Goal: Information Seeking & Learning: Learn about a topic

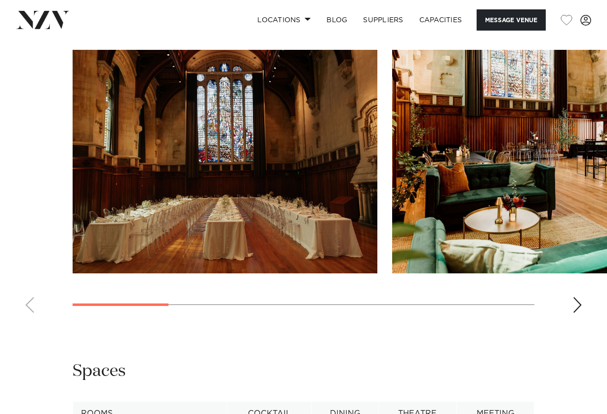
scroll to position [920, 0]
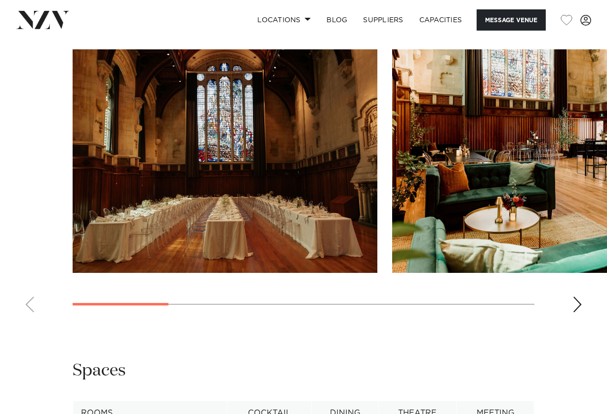
click at [575, 297] on div "Next slide" at bounding box center [577, 305] width 10 height 16
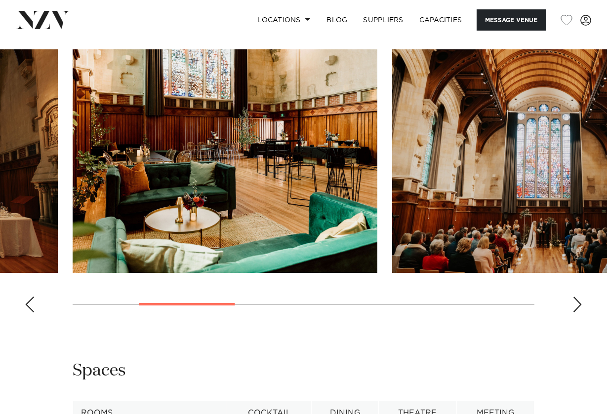
click at [574, 297] on div "Next slide" at bounding box center [577, 305] width 10 height 16
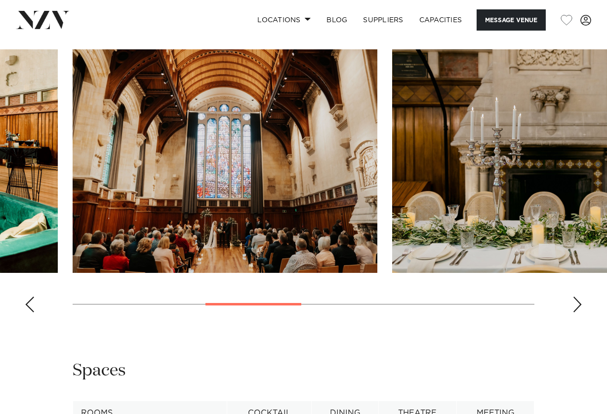
click at [574, 297] on div "Next slide" at bounding box center [577, 305] width 10 height 16
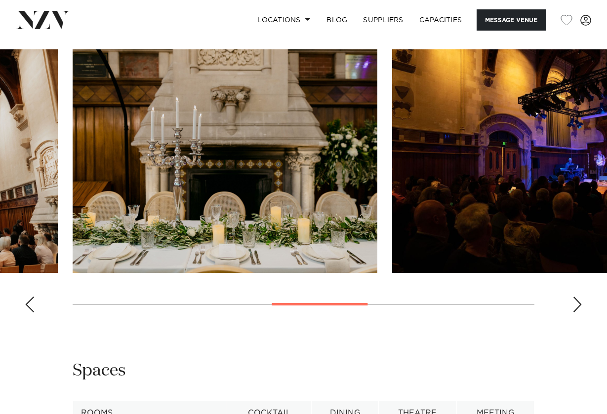
click at [574, 297] on div "Next slide" at bounding box center [577, 305] width 10 height 16
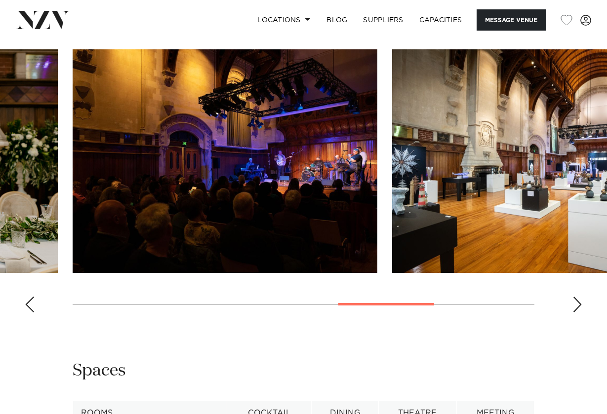
click at [574, 297] on div "Next slide" at bounding box center [577, 305] width 10 height 16
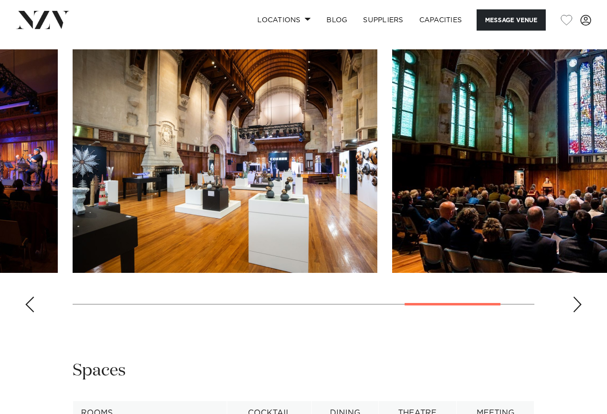
click at [574, 297] on div "Next slide" at bounding box center [577, 305] width 10 height 16
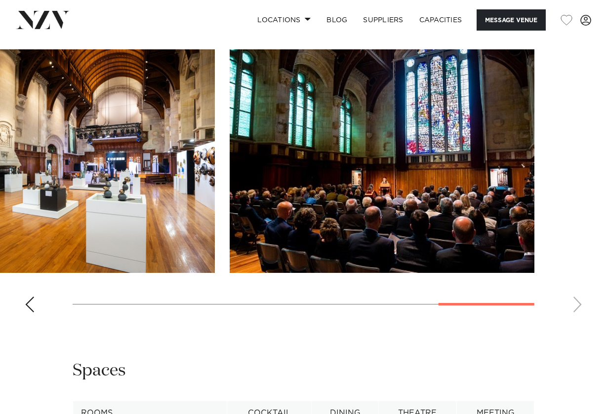
click at [574, 273] on swiper-container at bounding box center [303, 184] width 607 height 271
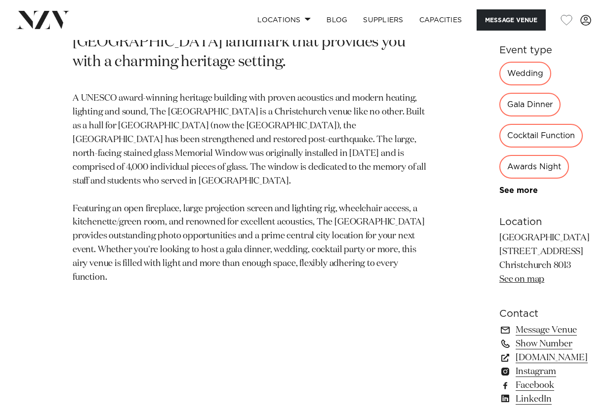
scroll to position [496, 0]
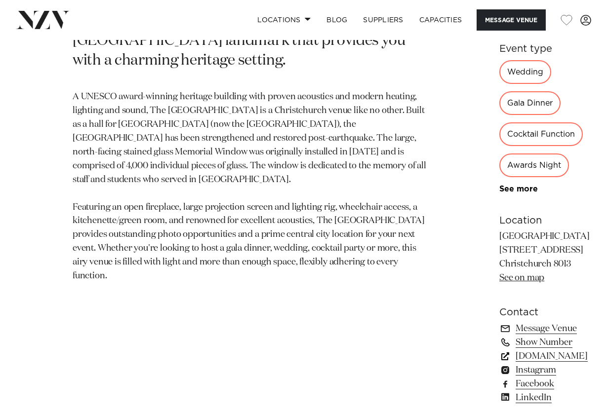
click at [499, 349] on link "[DOMAIN_NAME]" at bounding box center [552, 356] width 107 height 14
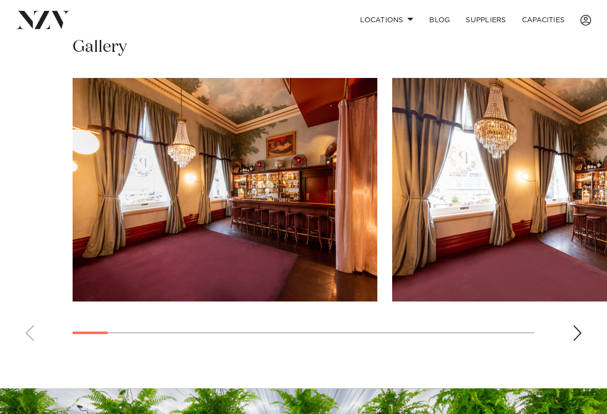
scroll to position [665, 0]
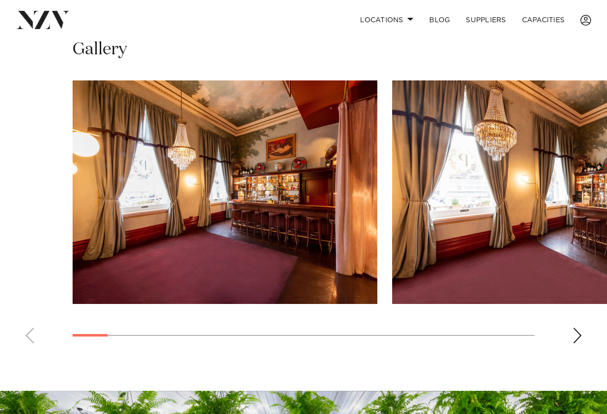
click at [572, 298] on swiper-container at bounding box center [303, 215] width 607 height 271
click at [580, 328] on div "Next slide" at bounding box center [577, 336] width 10 height 16
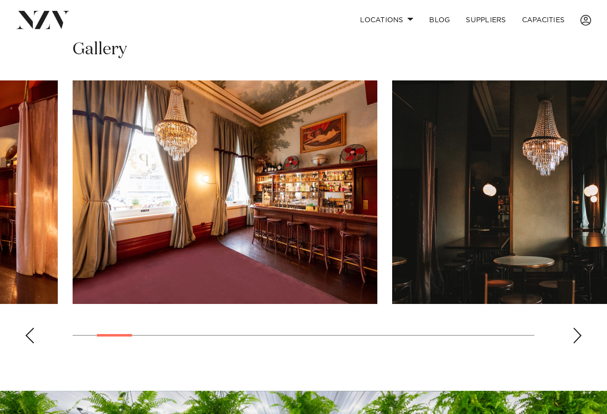
click at [578, 328] on div "Next slide" at bounding box center [577, 336] width 10 height 16
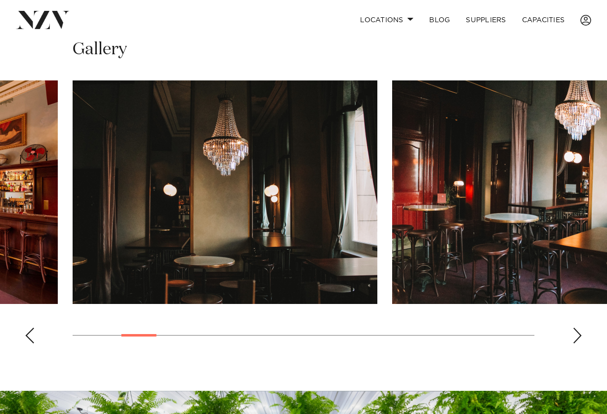
click at [578, 328] on div "Next slide" at bounding box center [577, 336] width 10 height 16
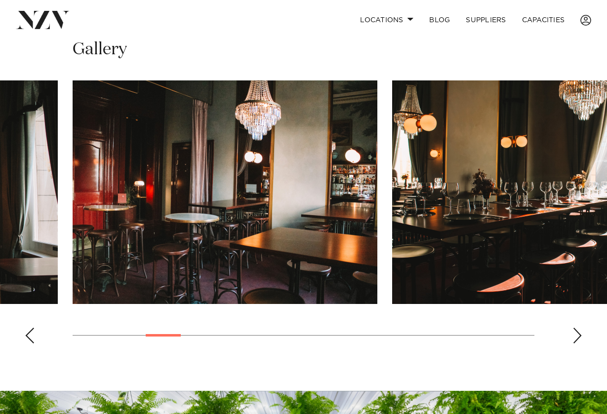
click at [578, 328] on div "Next slide" at bounding box center [577, 336] width 10 height 16
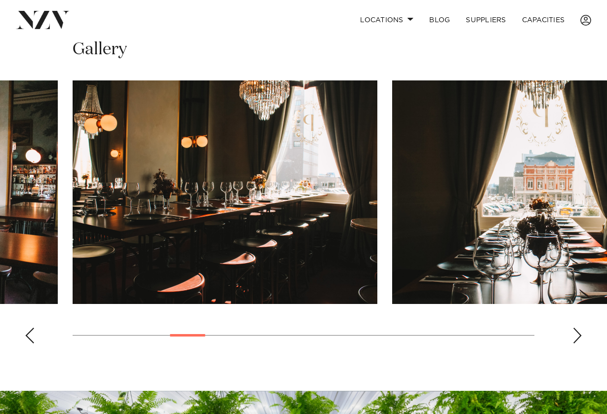
click at [577, 328] on div "Next slide" at bounding box center [577, 336] width 10 height 16
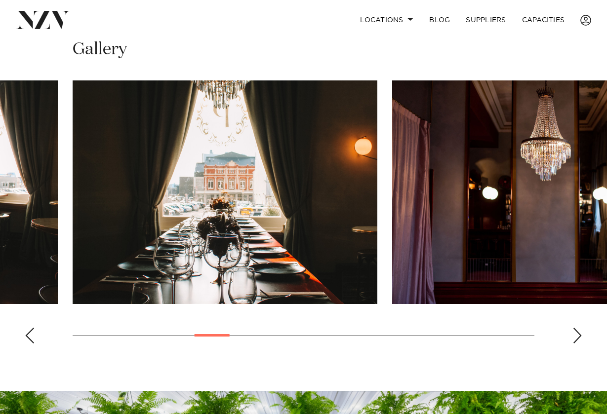
click at [577, 328] on div "Next slide" at bounding box center [577, 336] width 10 height 16
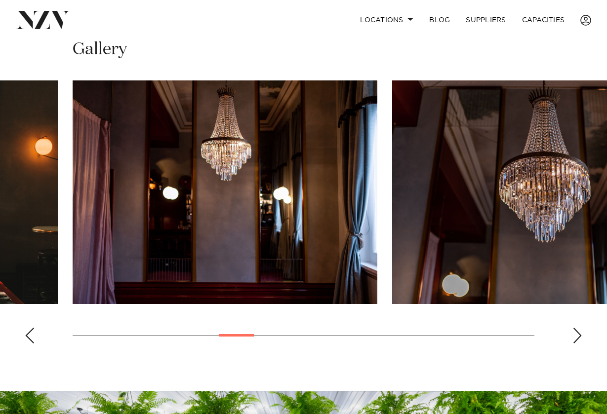
click at [577, 328] on div "Next slide" at bounding box center [577, 336] width 10 height 16
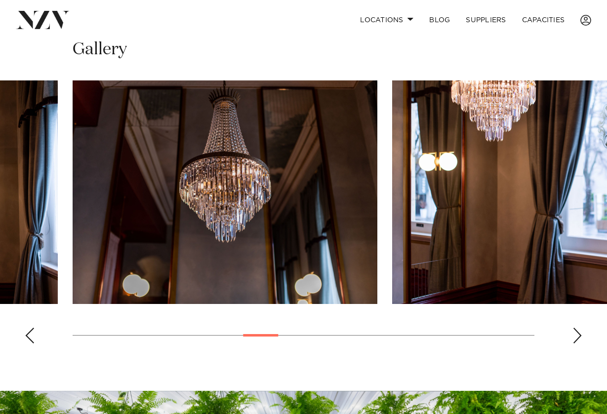
click at [577, 328] on div "Next slide" at bounding box center [577, 336] width 10 height 16
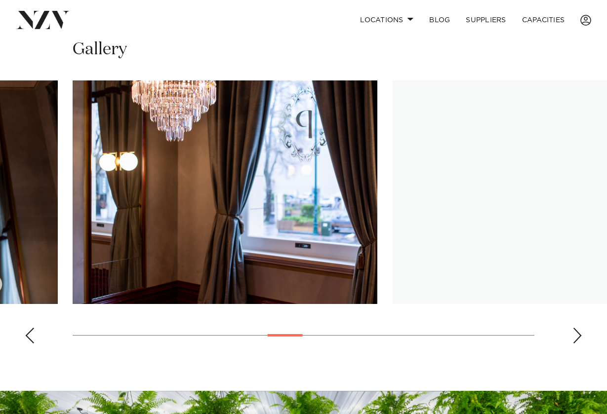
click at [577, 328] on div "Next slide" at bounding box center [577, 336] width 10 height 16
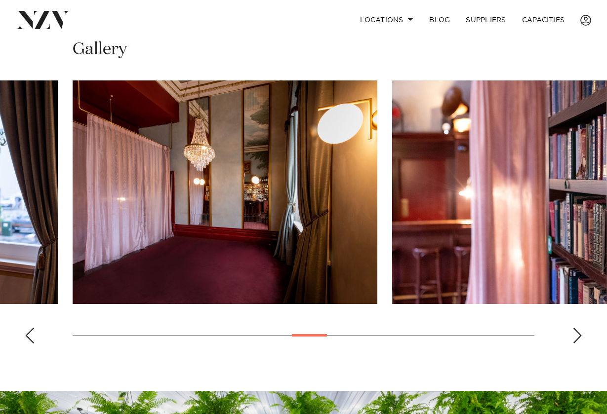
click at [577, 328] on div "Next slide" at bounding box center [577, 336] width 10 height 16
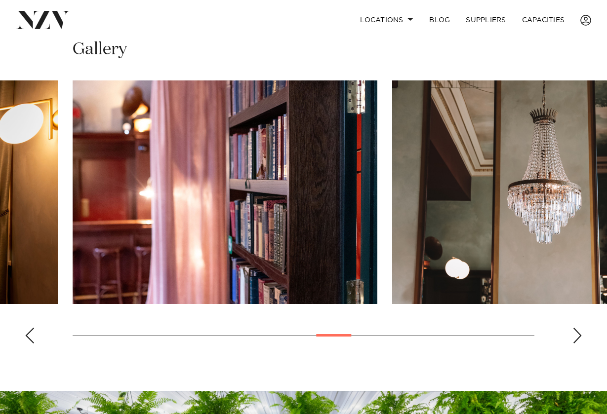
click at [577, 328] on div "Next slide" at bounding box center [577, 336] width 10 height 16
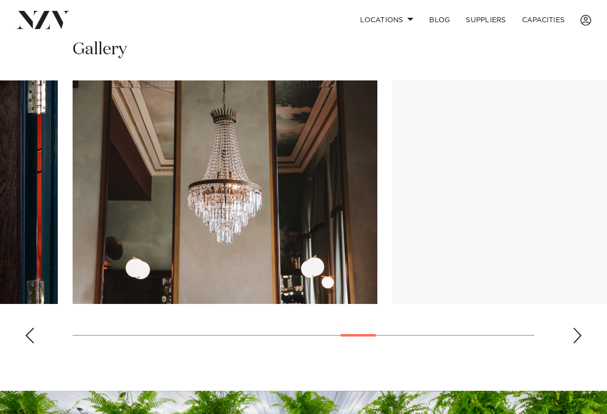
click at [577, 328] on div "Next slide" at bounding box center [577, 336] width 10 height 16
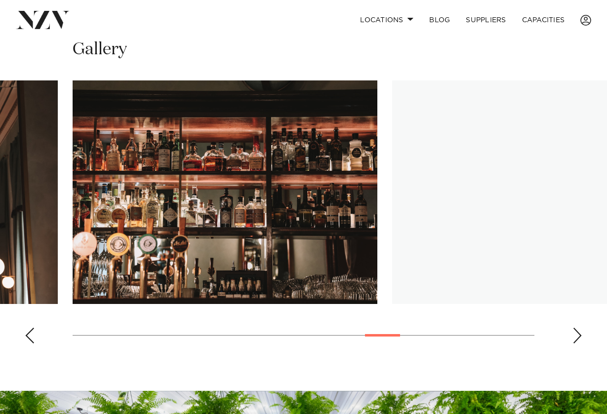
click at [577, 328] on div "Next slide" at bounding box center [577, 336] width 10 height 16
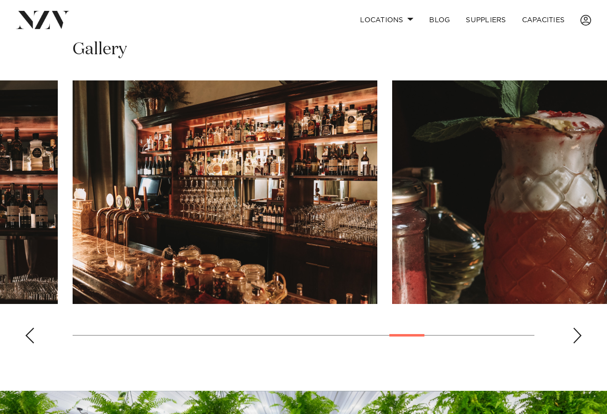
click at [577, 328] on div "Next slide" at bounding box center [577, 336] width 10 height 16
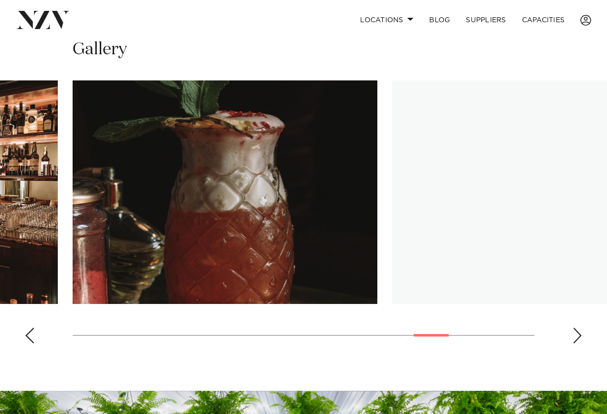
click at [577, 328] on div "Next slide" at bounding box center [577, 336] width 10 height 16
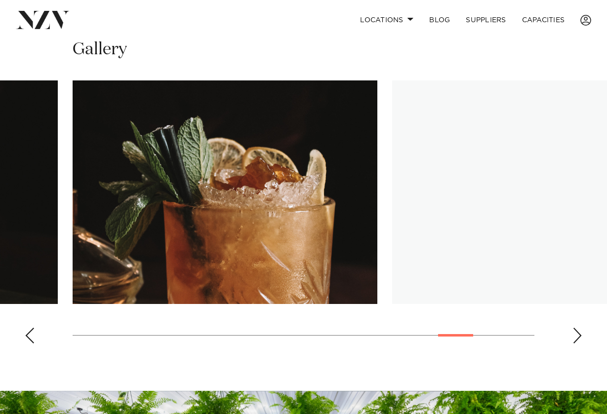
click at [577, 328] on div "Next slide" at bounding box center [577, 336] width 10 height 16
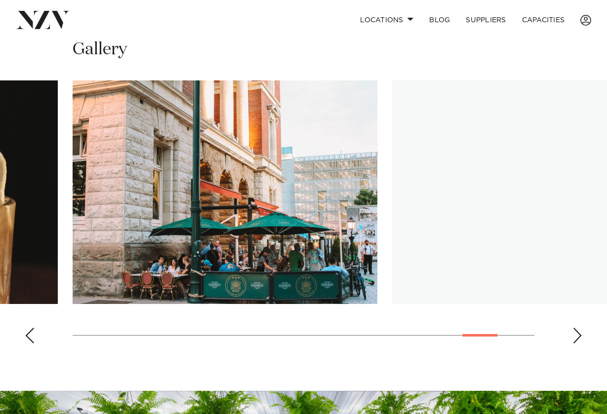
click at [577, 328] on div "Next slide" at bounding box center [577, 336] width 10 height 16
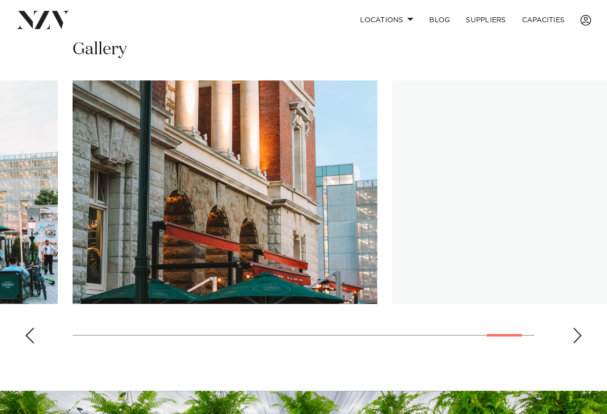
click at [577, 328] on div "Next slide" at bounding box center [577, 336] width 10 height 16
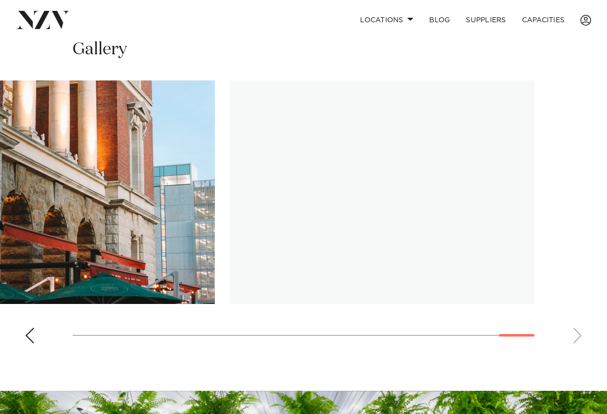
click at [577, 294] on swiper-container at bounding box center [303, 215] width 607 height 271
